Goal: Information Seeking & Learning: Learn about a topic

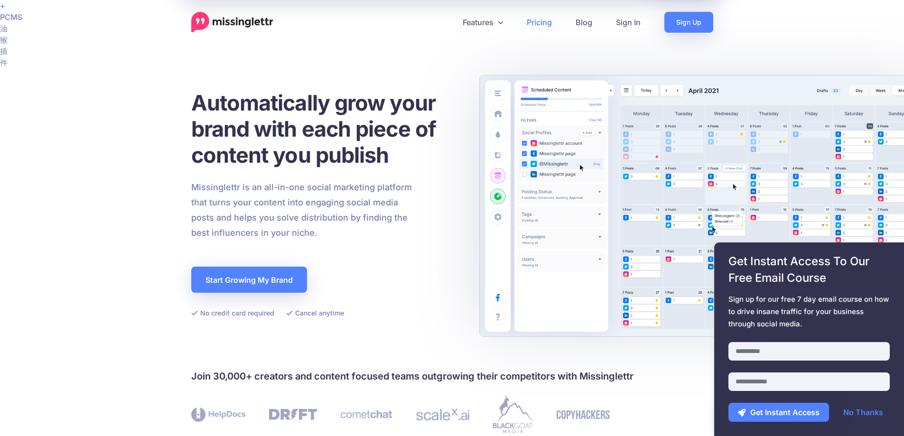
click at [543, 21] on link "Pricing" at bounding box center [539, 22] width 49 height 21
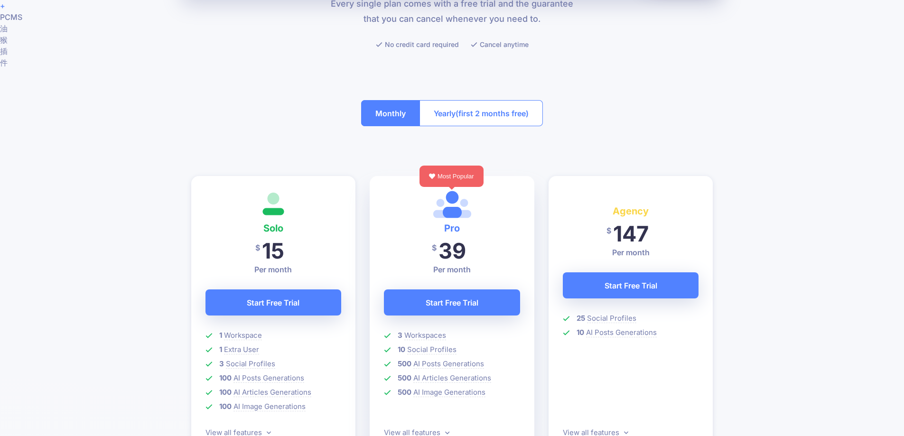
scroll to position [142, 0]
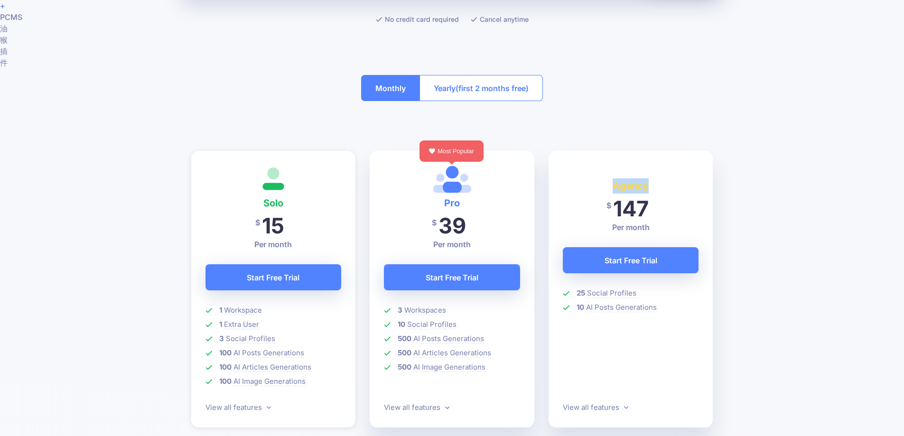
drag, startPoint x: 584, startPoint y: 182, endPoint x: 664, endPoint y: 180, distance: 80.3
click at [664, 180] on h4 "Agency" at bounding box center [631, 186] width 136 height 15
copy h4 "Agency"
click at [5, 6] on link "+" at bounding box center [2, 5] width 5 height 9
click at [442, 88] on button "Yearly (first 2 months free)" at bounding box center [481, 88] width 123 height 26
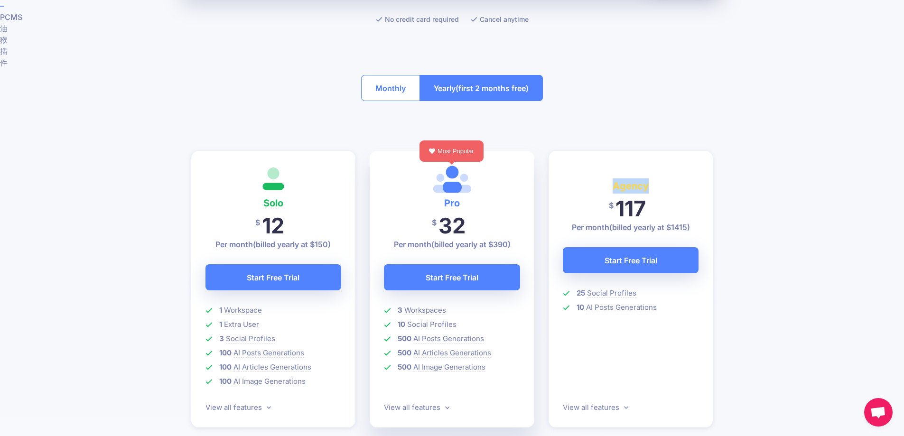
click at [374, 84] on button "Monthly" at bounding box center [390, 88] width 59 height 26
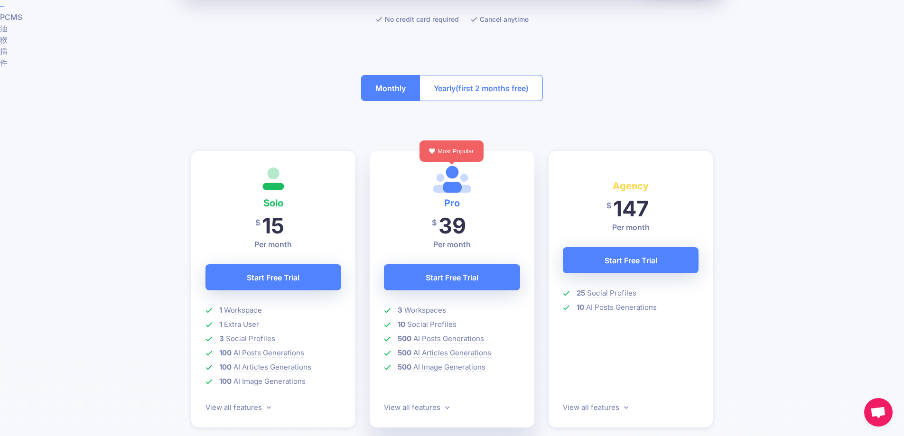
drag, startPoint x: 433, startPoint y: 197, endPoint x: 461, endPoint y: 195, distance: 28.5
click at [461, 195] on div "Pro $ 32 39 Per month (billed yearly at $390) Start Free Trial" at bounding box center [452, 235] width 136 height 140
drag, startPoint x: 461, startPoint y: 206, endPoint x: 434, endPoint y: 203, distance: 27.7
click at [434, 203] on h4 "Pro" at bounding box center [452, 203] width 136 height 15
copy h4 "Pro"
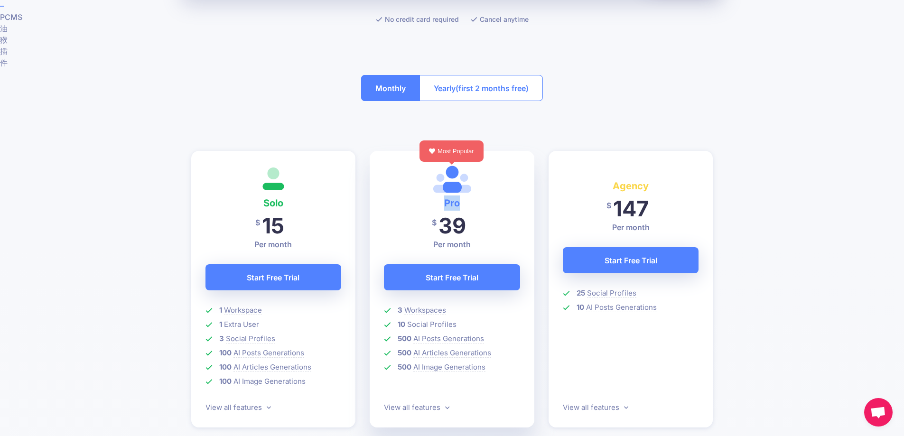
click at [449, 87] on button "Yearly (first 2 months free)" at bounding box center [481, 88] width 123 height 26
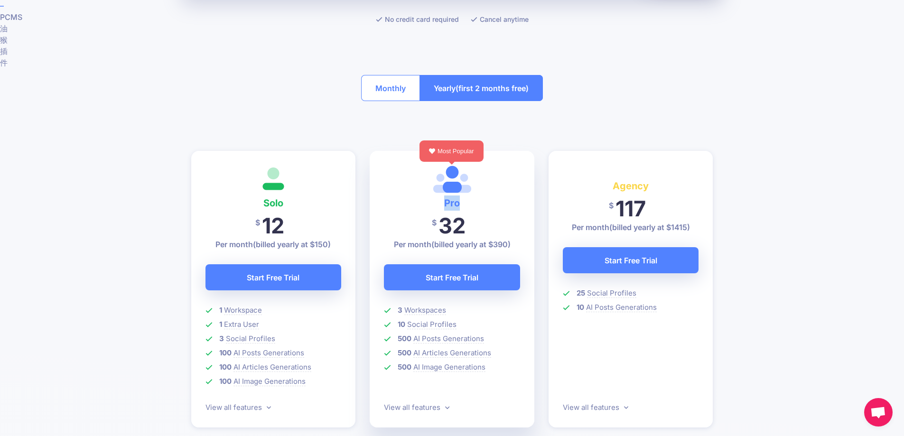
click at [14, 12] on div "– PCMS油猴插件" at bounding box center [7, 34] width 14 height 68
drag, startPoint x: 267, startPoint y: 12, endPoint x: 274, endPoint y: 37, distance: 25.8
click at [4, 10] on link "–" at bounding box center [2, 5] width 4 height 9
drag, startPoint x: 250, startPoint y: 203, endPoint x: 300, endPoint y: 203, distance: 50.3
click at [300, 203] on h4 "Solo" at bounding box center [274, 203] width 136 height 15
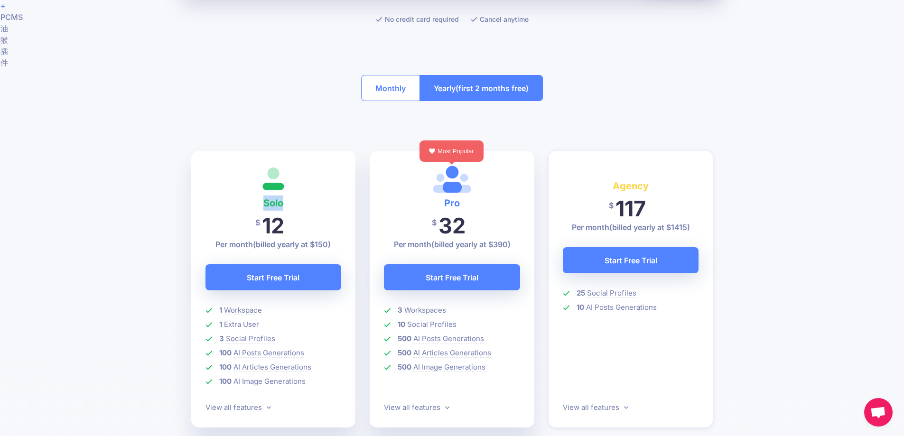
copy h4 "Solo"
click at [6, 10] on link "+" at bounding box center [2, 5] width 5 height 9
click at [394, 89] on button "Monthly" at bounding box center [390, 88] width 59 height 26
